Goal: Navigation & Orientation: Find specific page/section

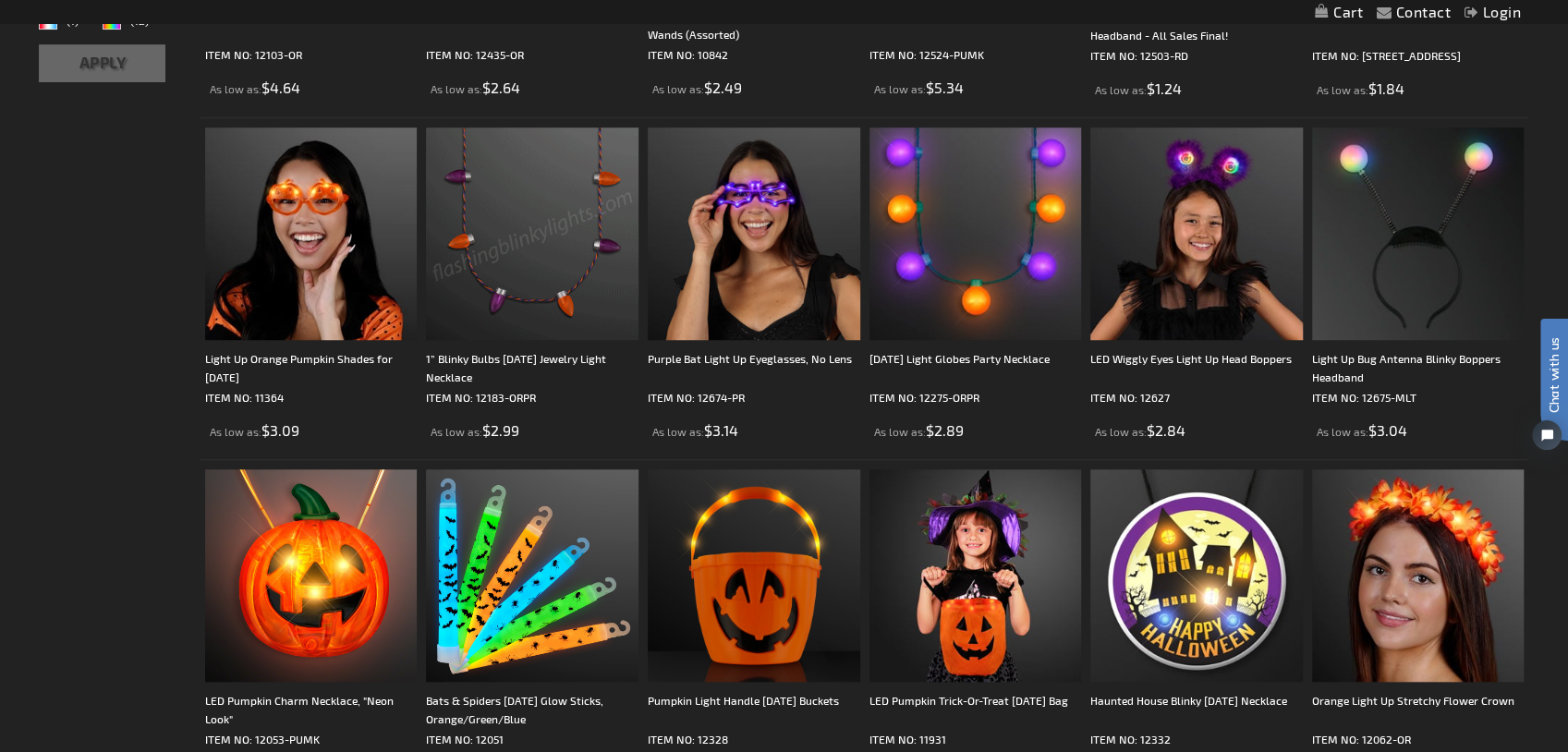
scroll to position [833, 0]
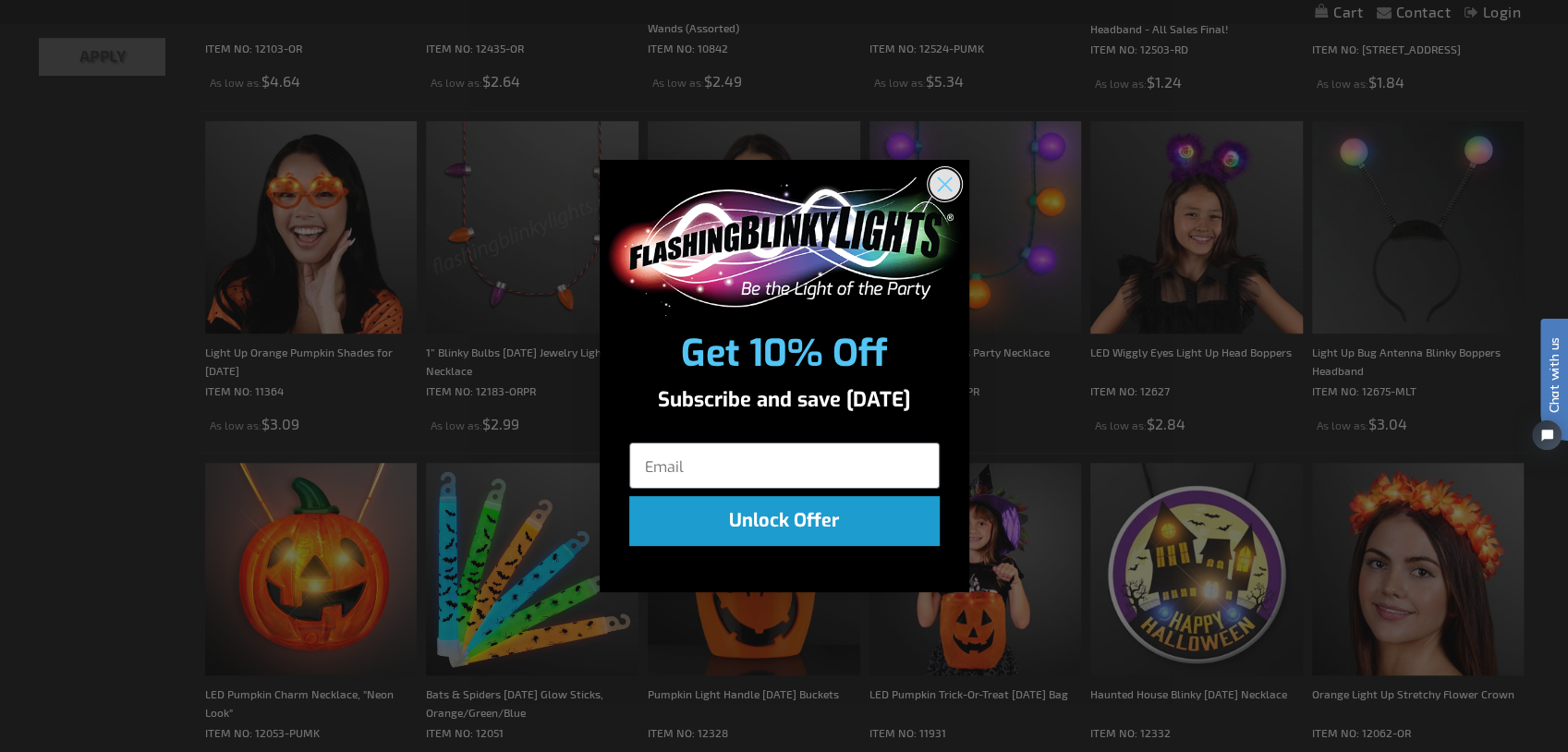
click at [939, 188] on icon "Close dialog" at bounding box center [945, 184] width 13 height 13
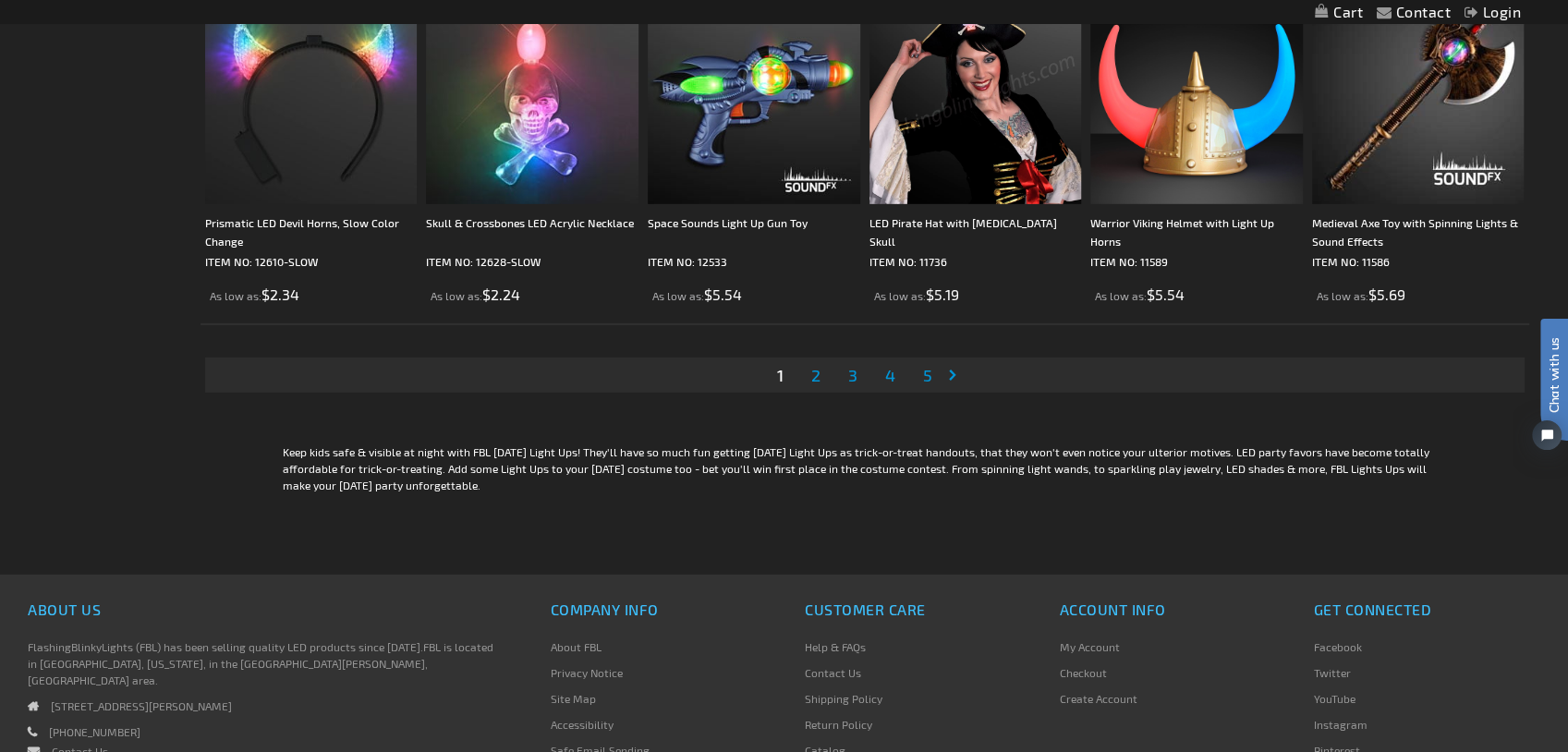
scroll to position [3789, 0]
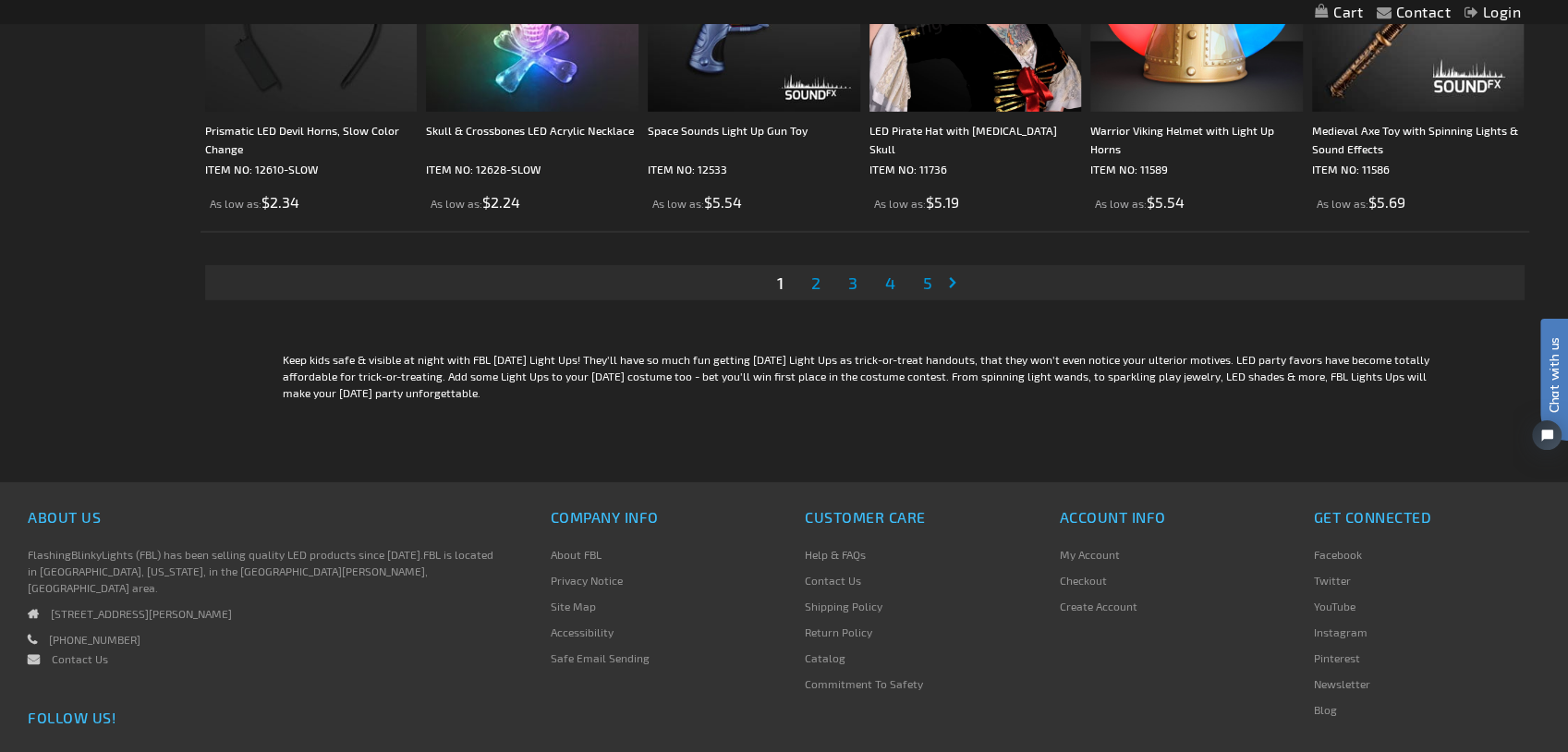
click at [819, 283] on span "2" at bounding box center [816, 283] width 9 height 21
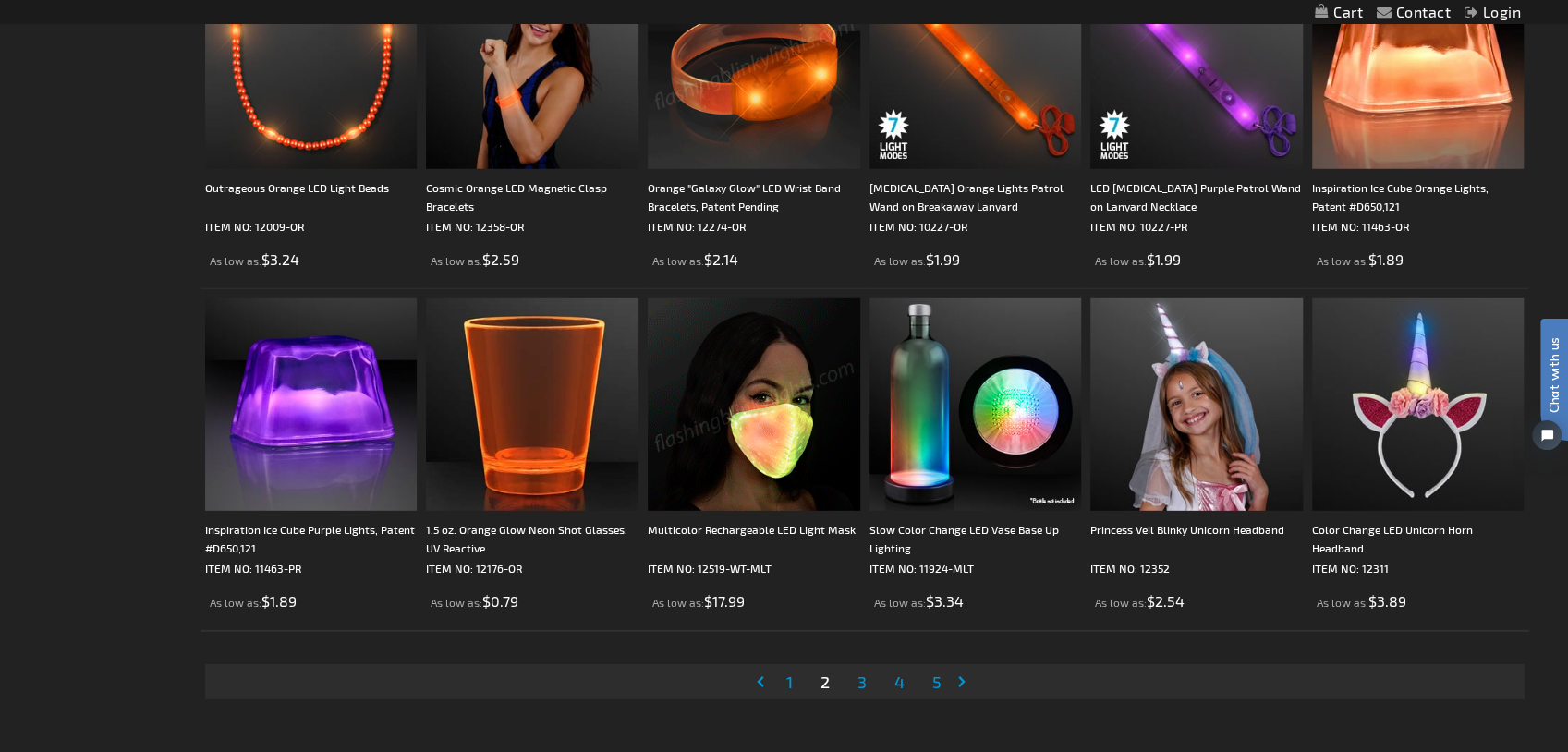
scroll to position [3510, 0]
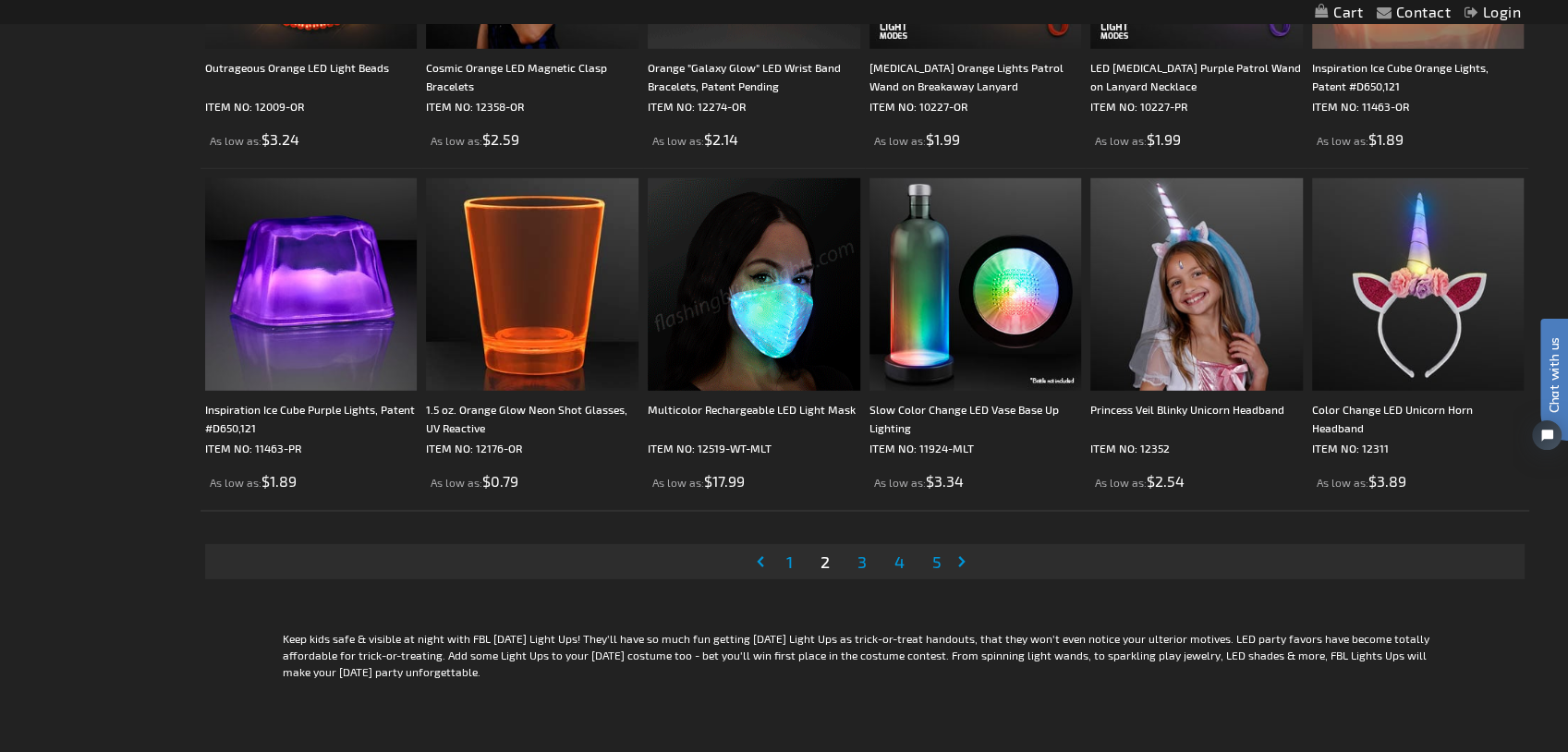
click at [859, 562] on span "3" at bounding box center [862, 562] width 9 height 21
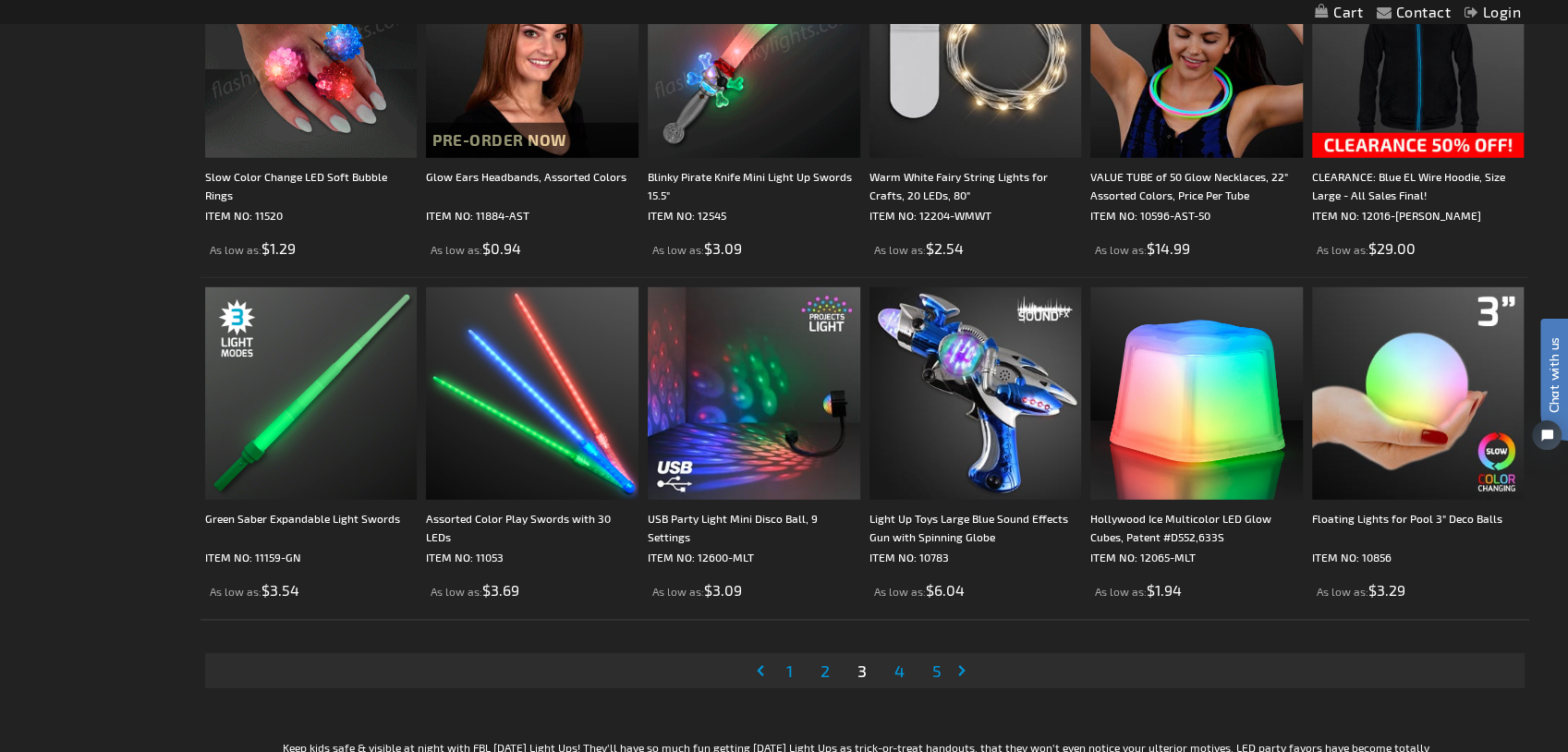
scroll to position [3603, 0]
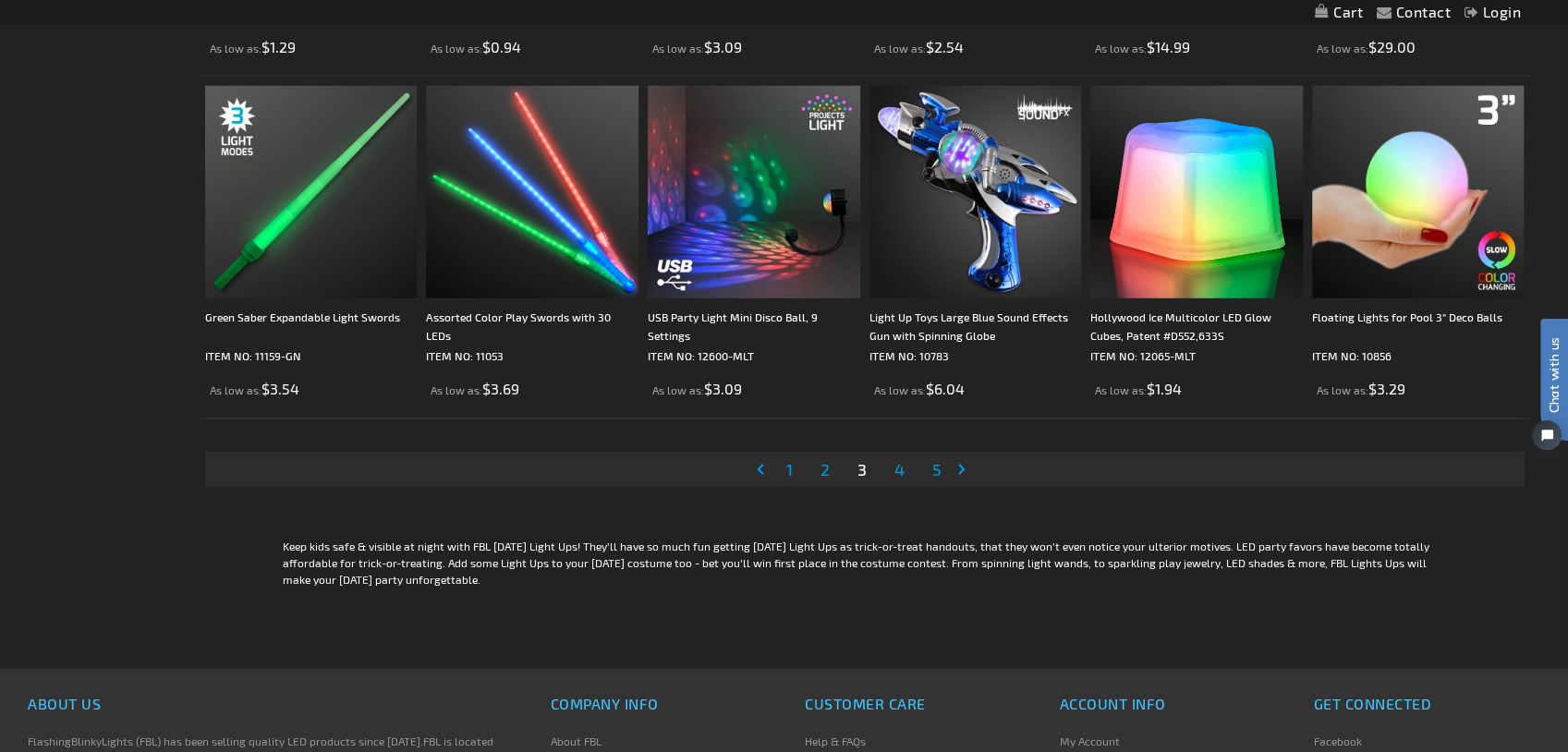
click at [894, 470] on span "4" at bounding box center [899, 469] width 10 height 21
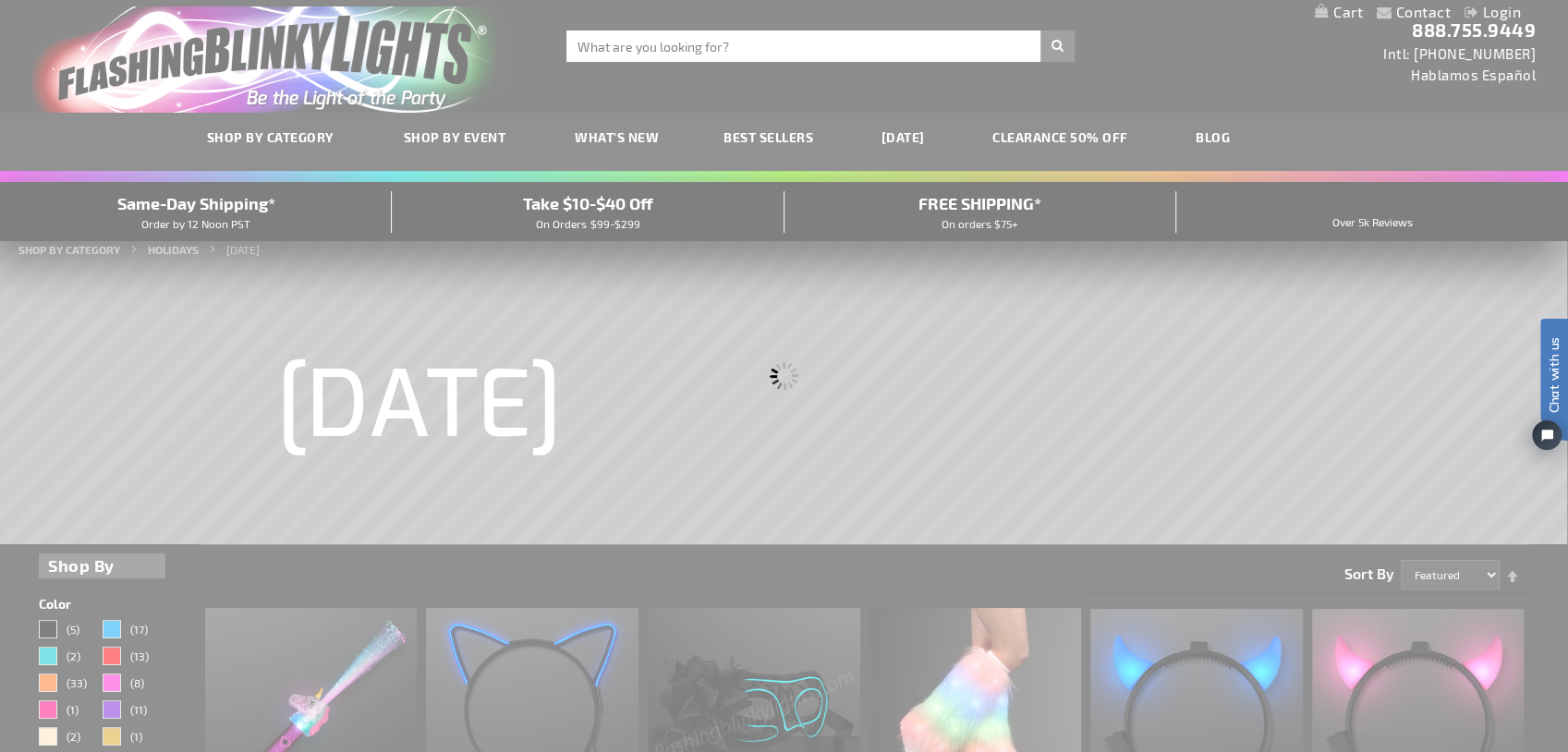
scroll to position [0, 0]
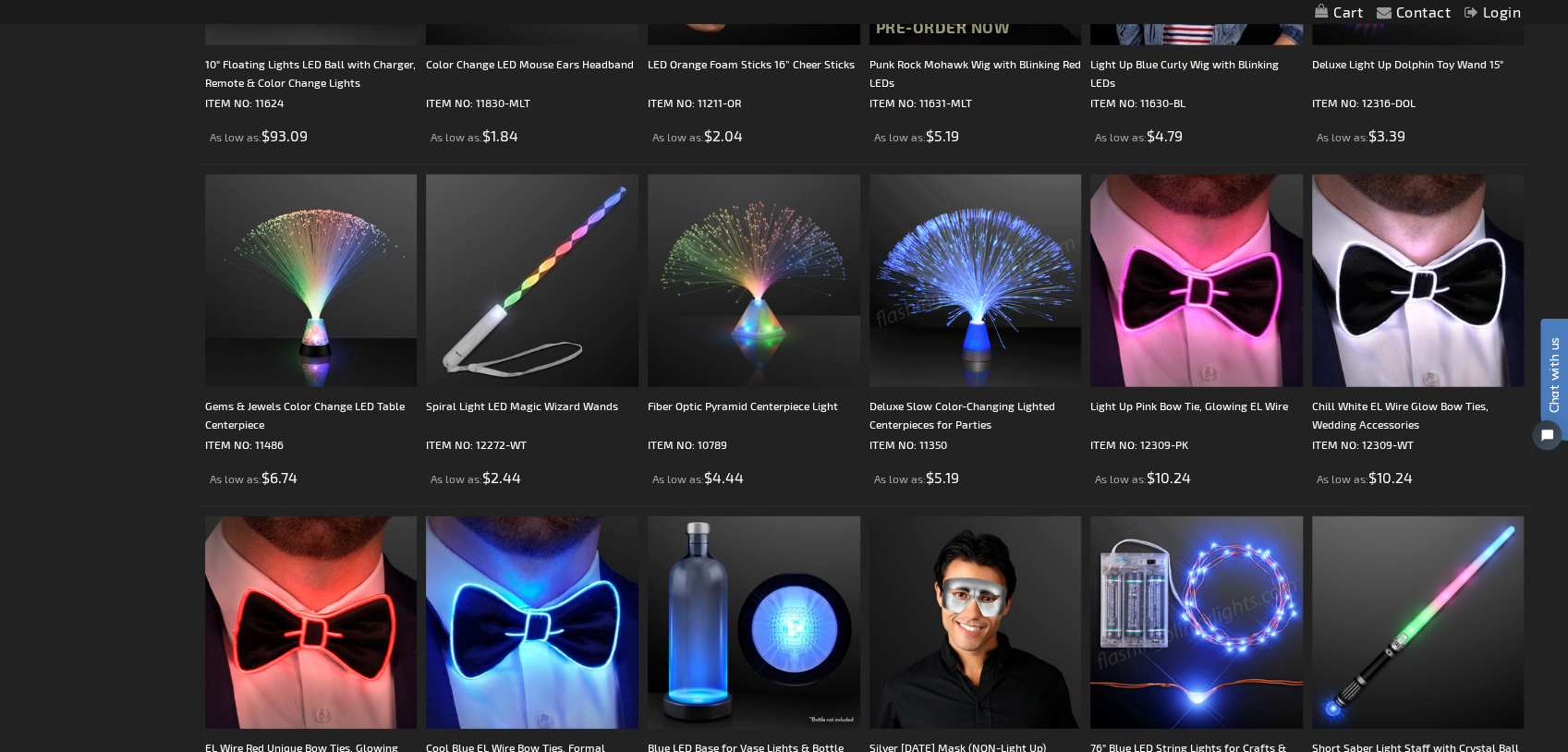
scroll to position [3418, 0]
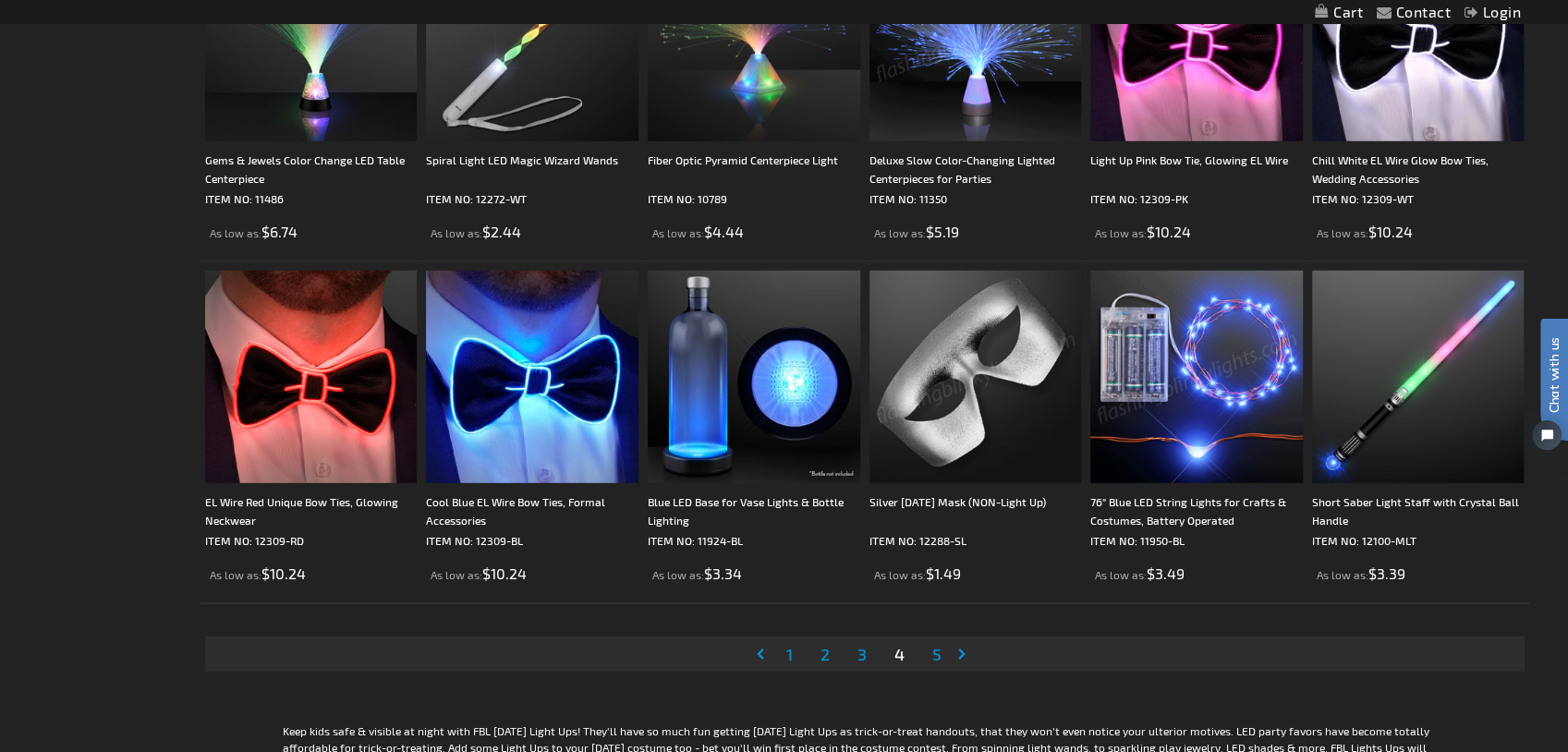
click at [933, 654] on span "5" at bounding box center [937, 654] width 9 height 21
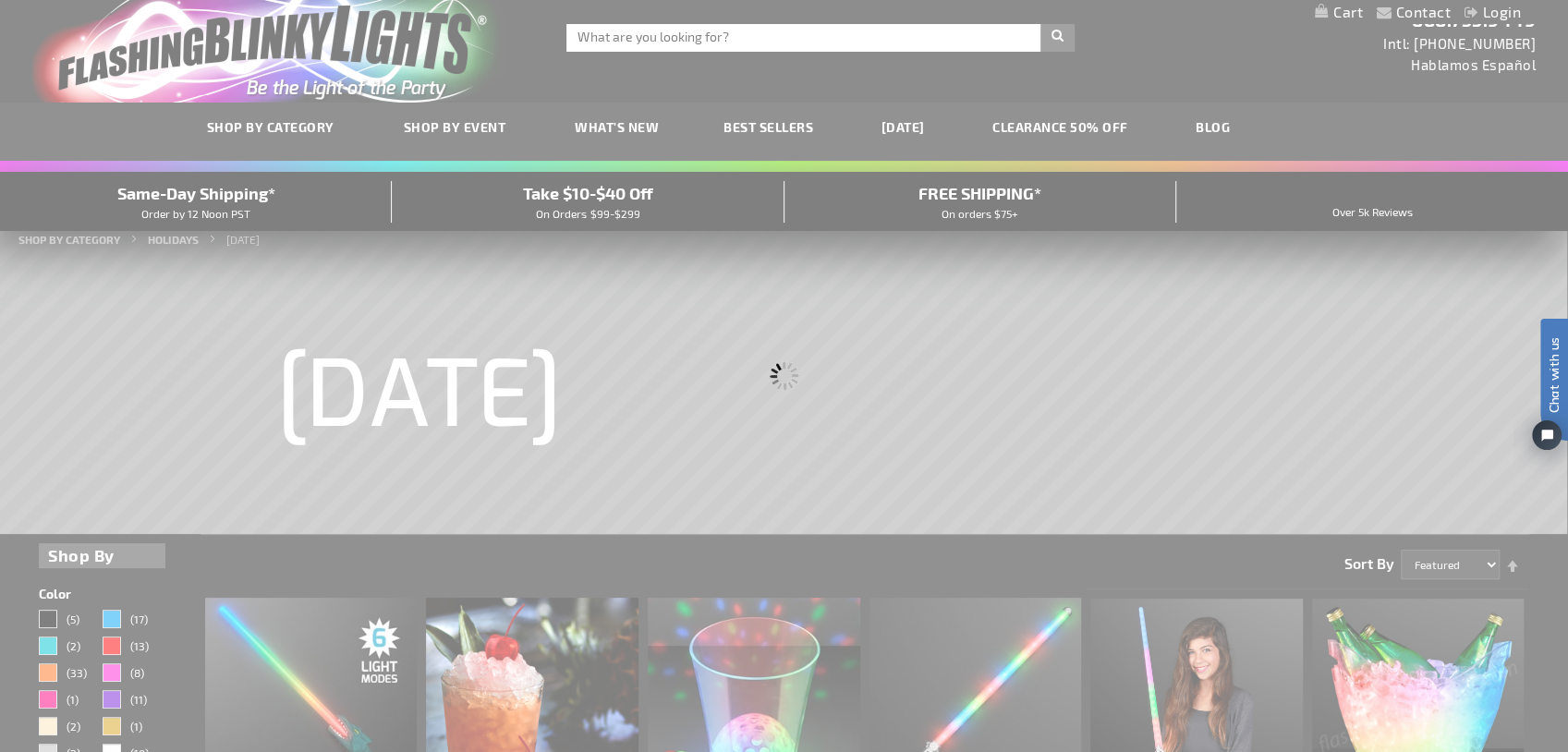
scroll to position [0, 0]
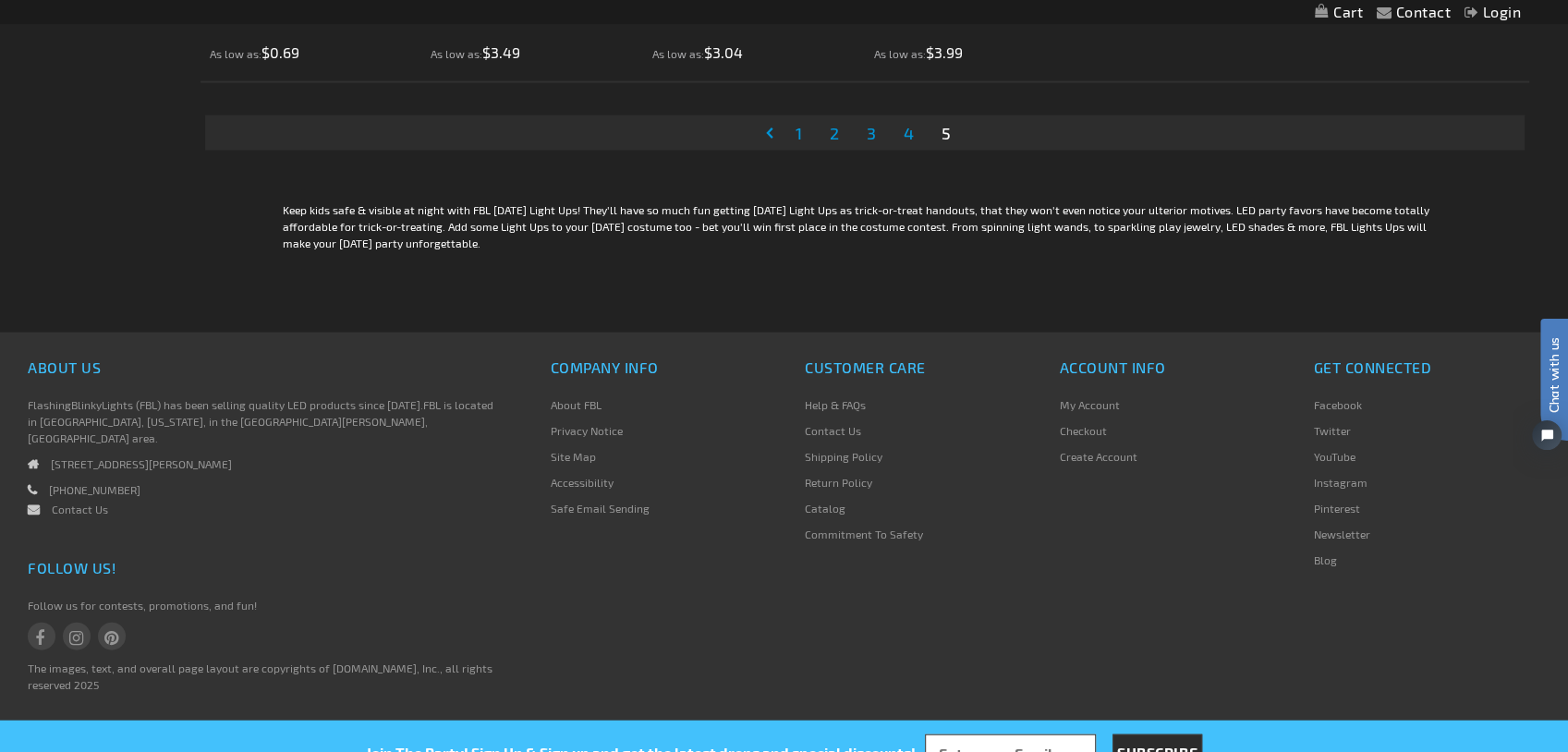
scroll to position [2584, 0]
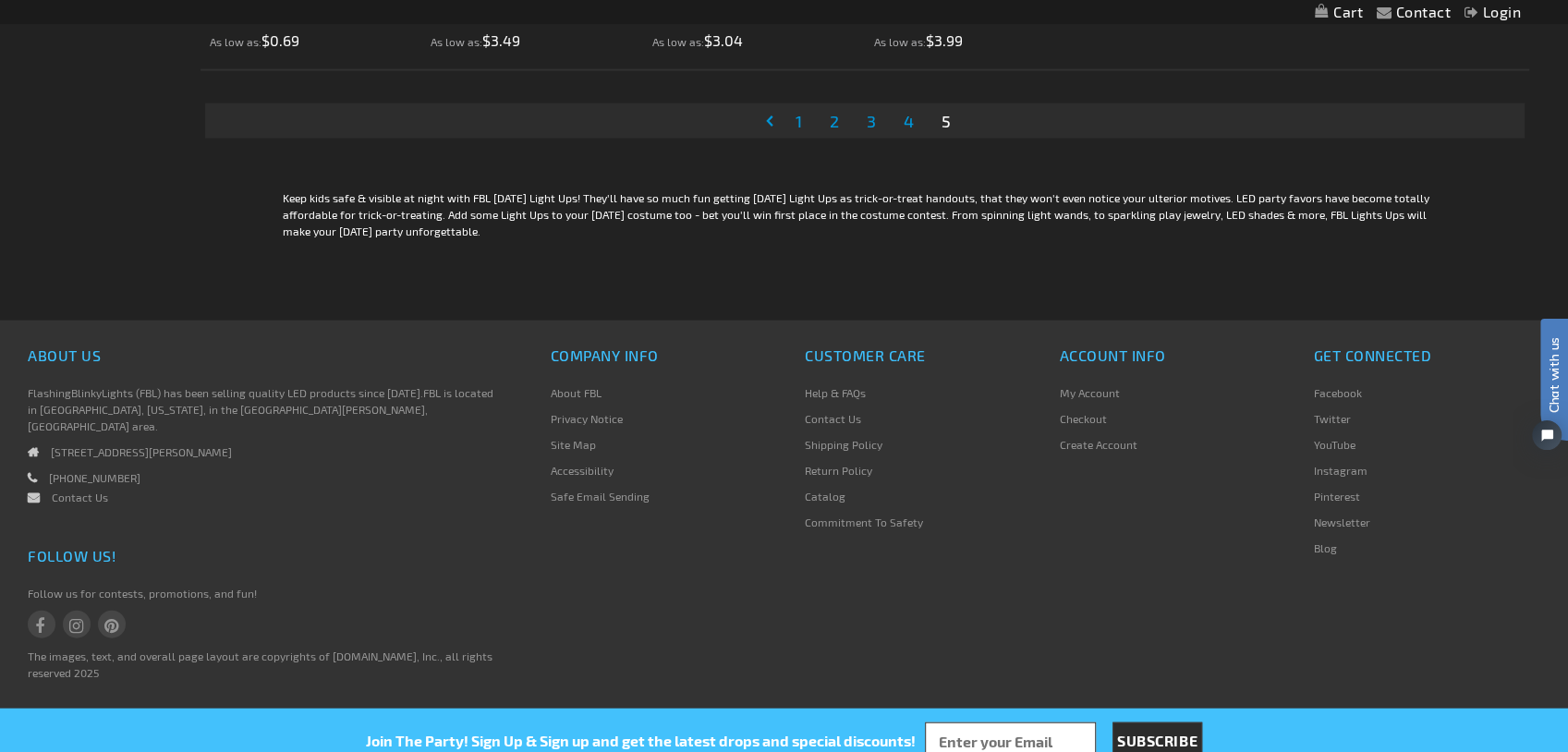
click at [797, 125] on span "1" at bounding box center [798, 121] width 7 height 21
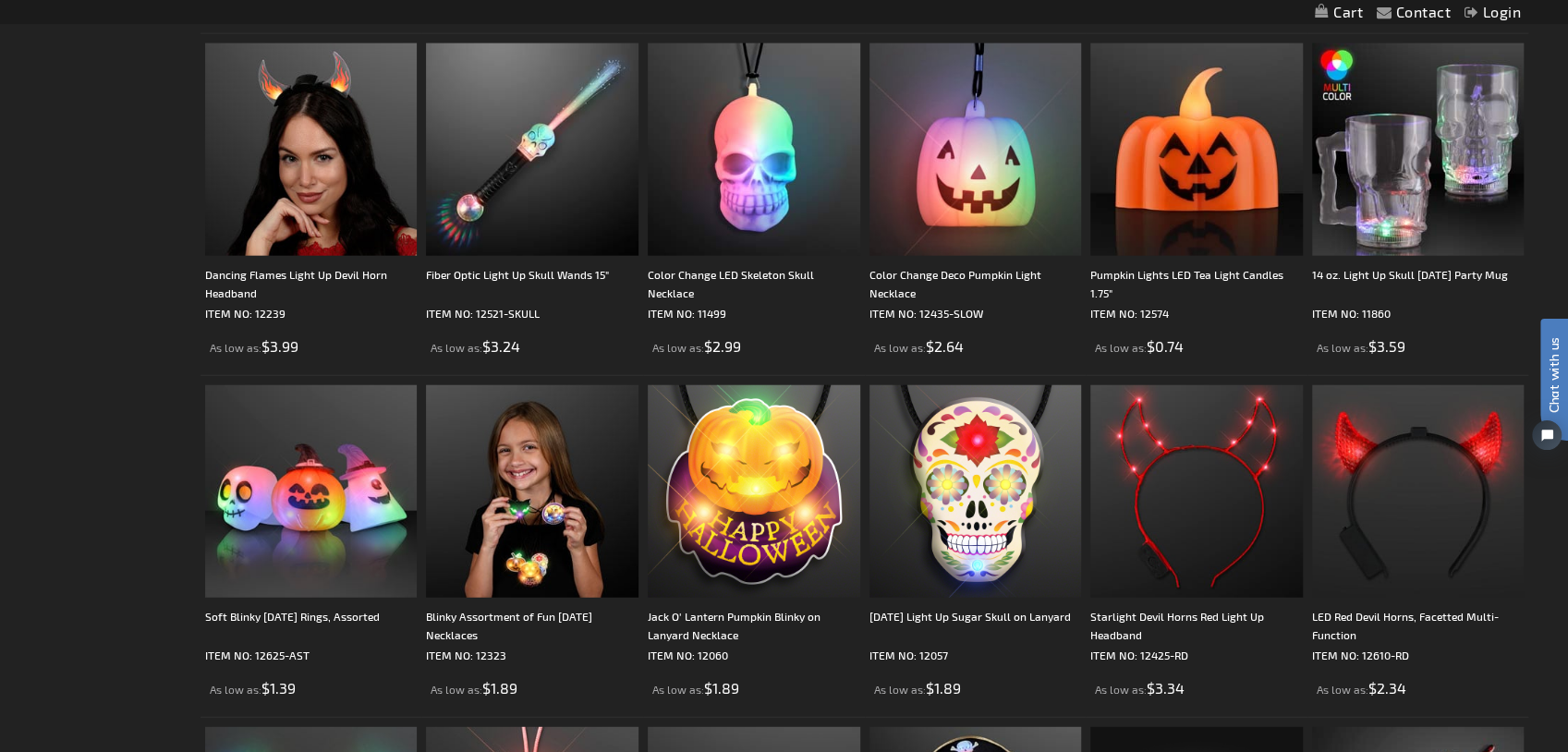
scroll to position [3048, 0]
